Goal: Download file/media

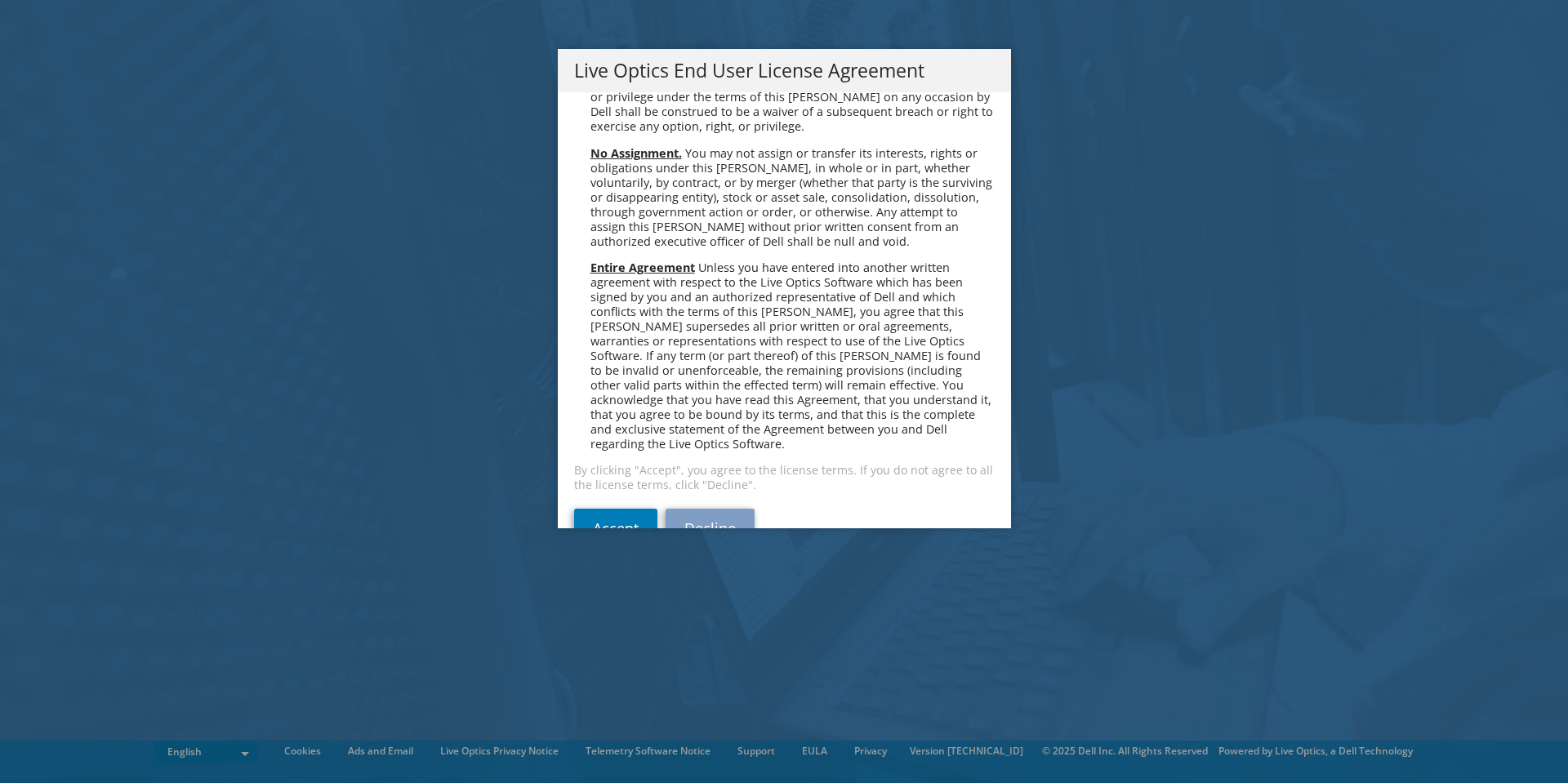
scroll to position [6175, 0]
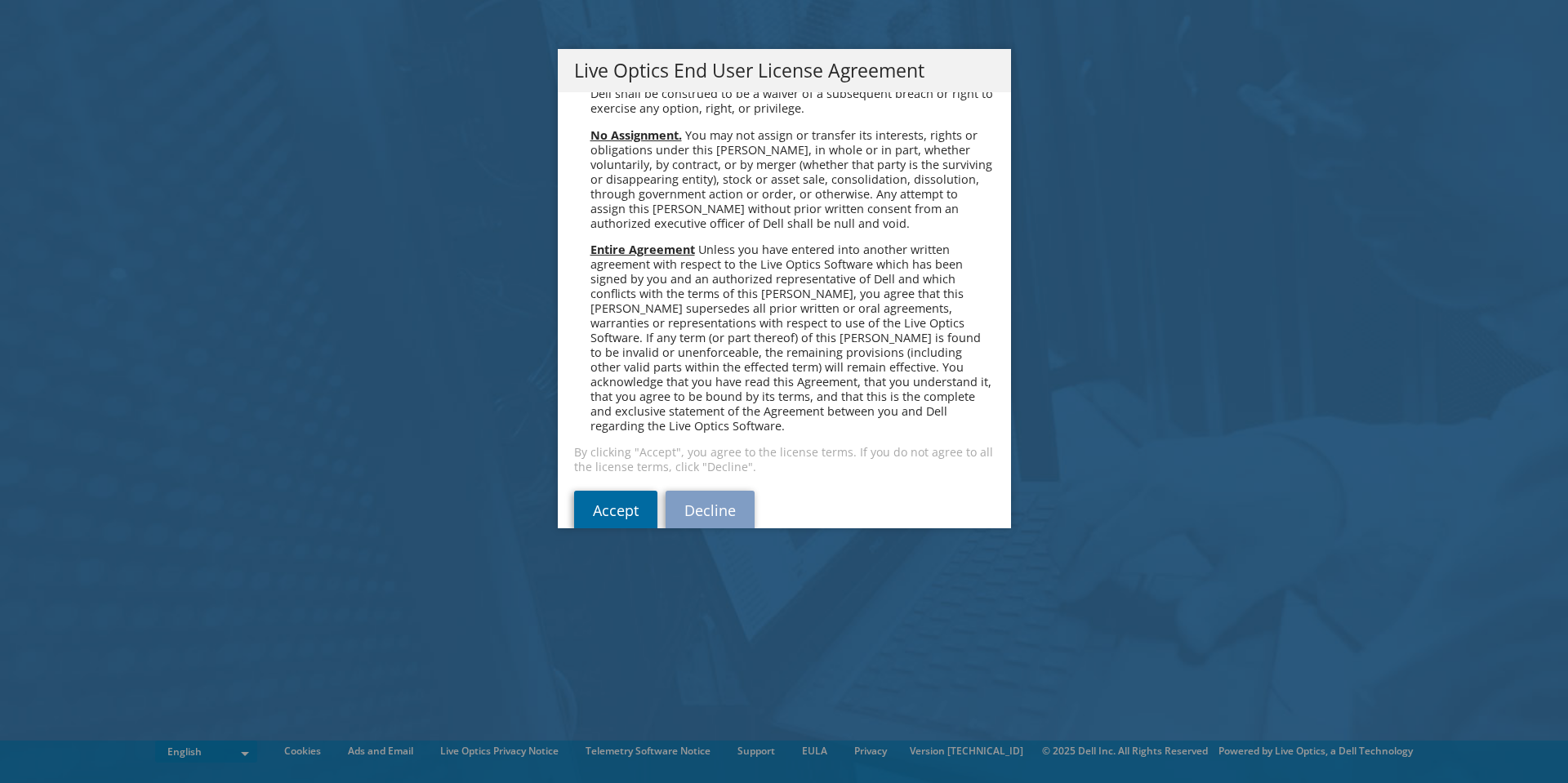
click at [617, 490] on link "Accept" at bounding box center [615, 509] width 83 height 39
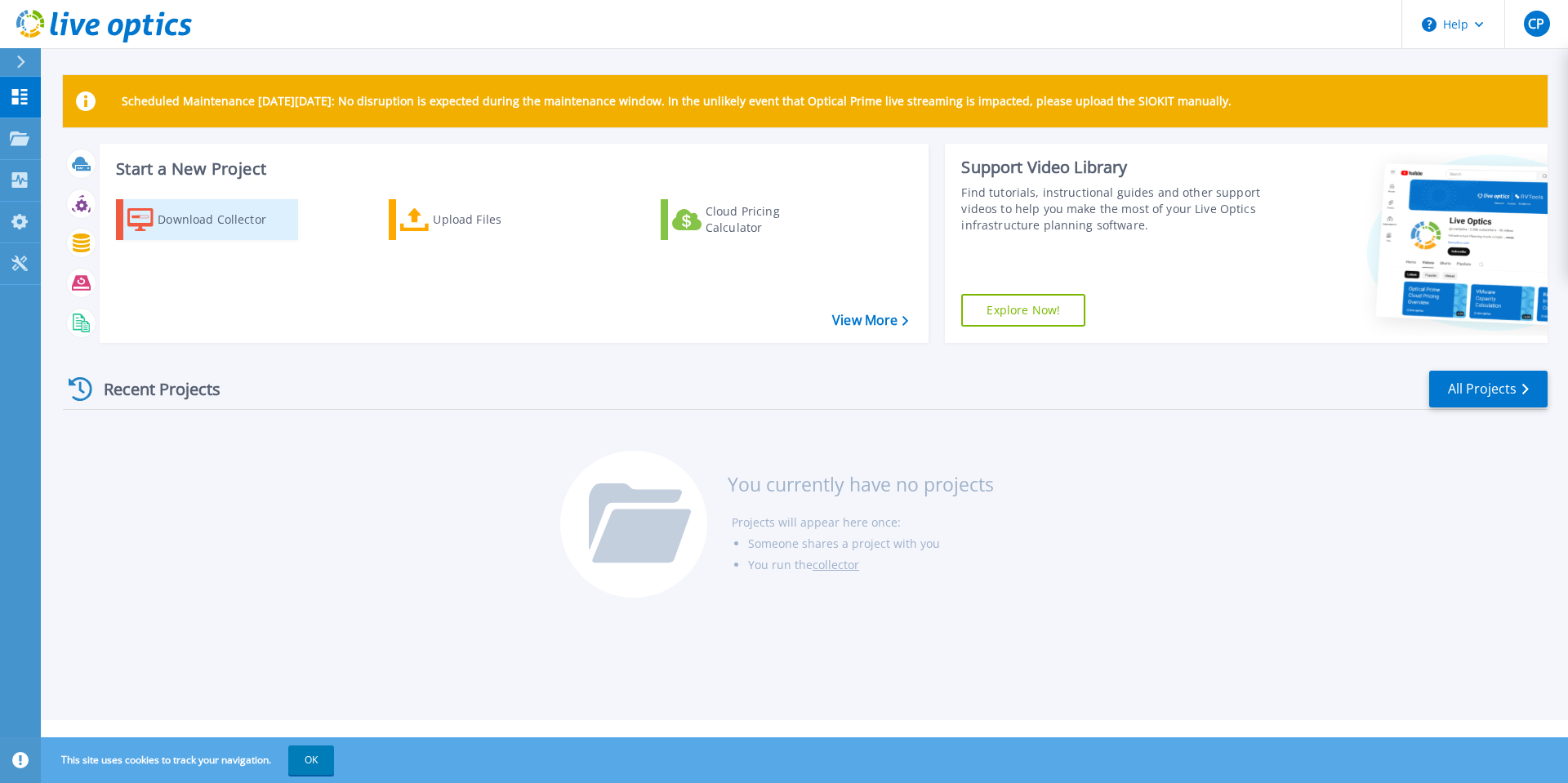
click at [223, 217] on div "Download Collector" at bounding box center [223, 220] width 131 height 33
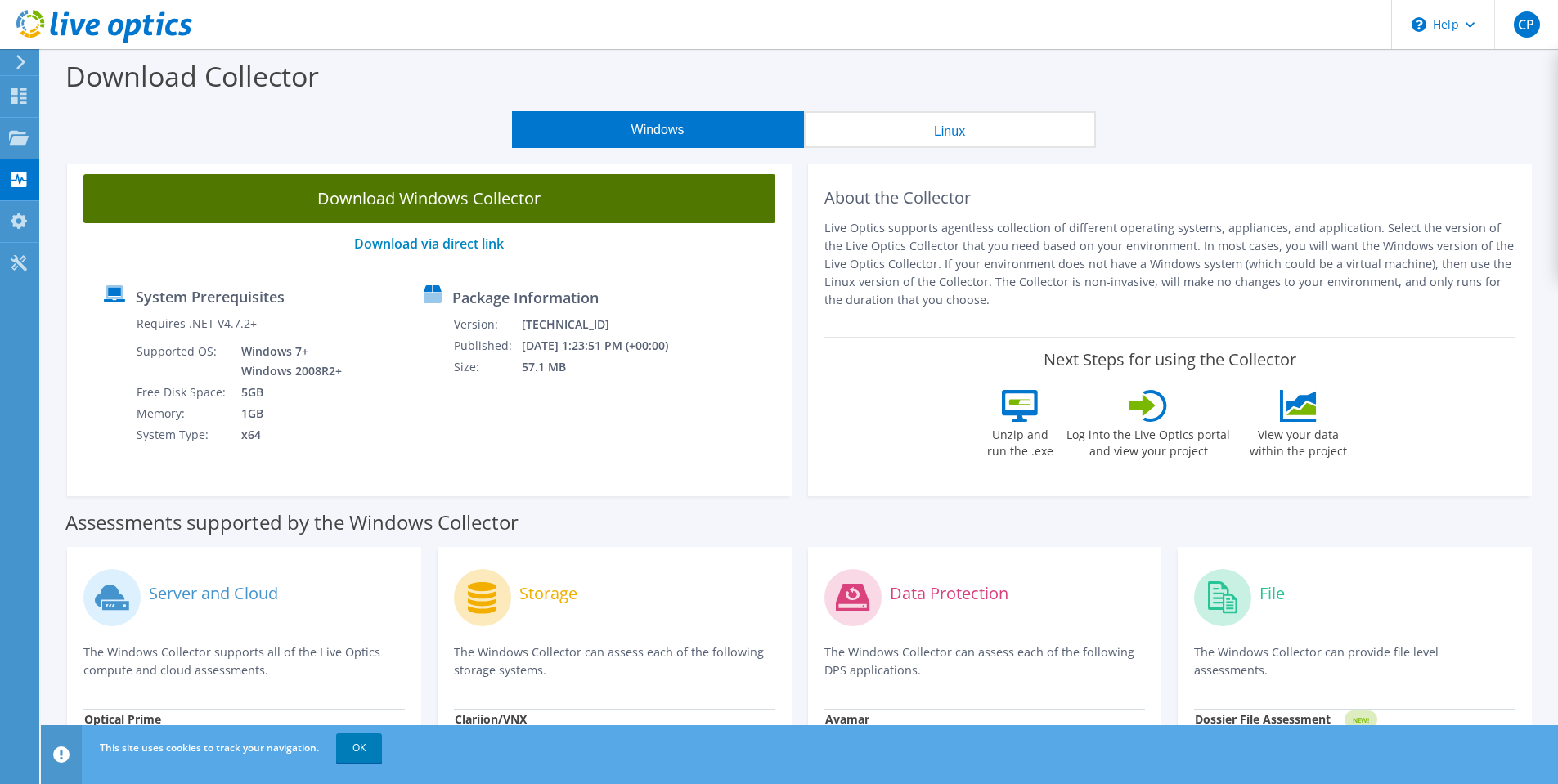
click at [401, 200] on link "Download Windows Collector" at bounding box center [430, 199] width 692 height 49
